Goal: Use online tool/utility: Utilize a website feature to perform a specific function

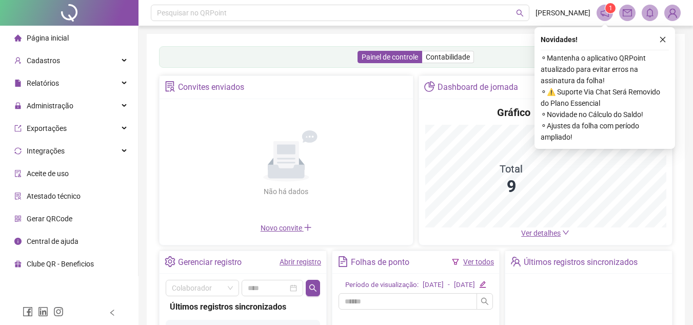
click at [50, 216] on span "Gerar QRCode" at bounding box center [50, 218] width 46 height 8
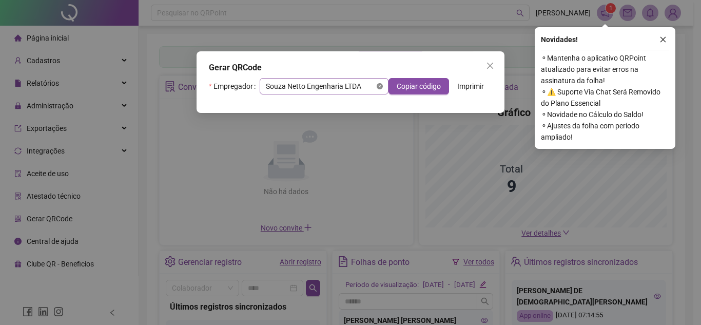
click at [376, 83] on span at bounding box center [324, 85] width 116 height 15
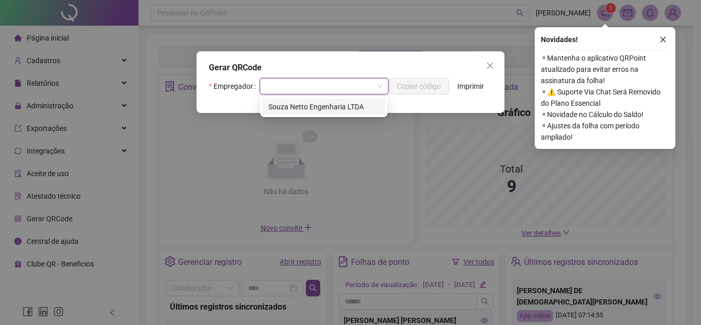
click at [376, 83] on span at bounding box center [324, 85] width 116 height 15
click at [352, 104] on div "Gerar QRCode Empregador Copiar código Imprimir" at bounding box center [350, 82] width 308 height 62
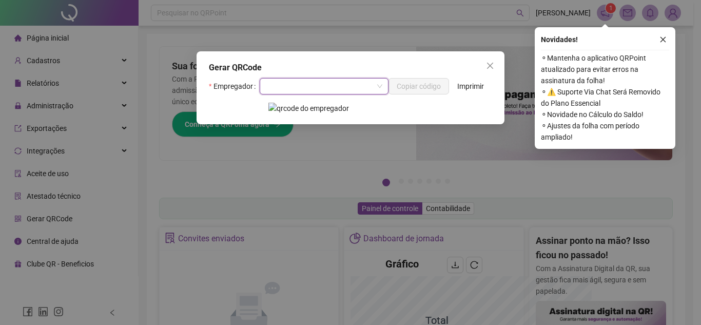
click at [318, 104] on div "Gerar QRCode Empregador Copiar código Imprimir" at bounding box center [350, 87] width 308 height 73
click at [378, 86] on span at bounding box center [324, 85] width 116 height 15
click at [327, 106] on div "Souza Netto Engenharia LTDA" at bounding box center [323, 106] width 111 height 11
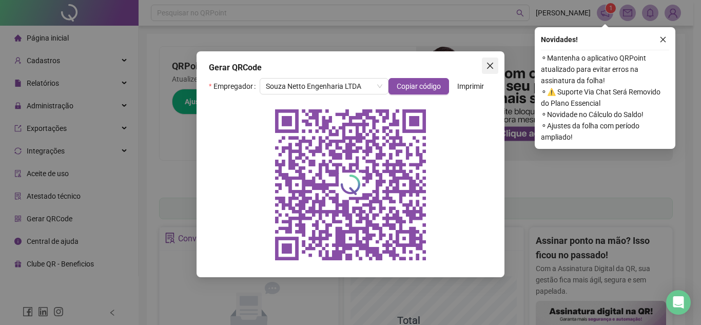
click at [489, 68] on icon "close" at bounding box center [490, 66] width 8 height 8
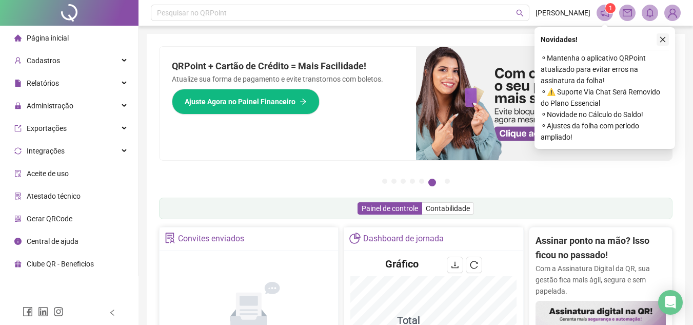
click at [659, 41] on button "button" at bounding box center [662, 39] width 12 height 12
